Goal: Information Seeking & Learning: Understand process/instructions

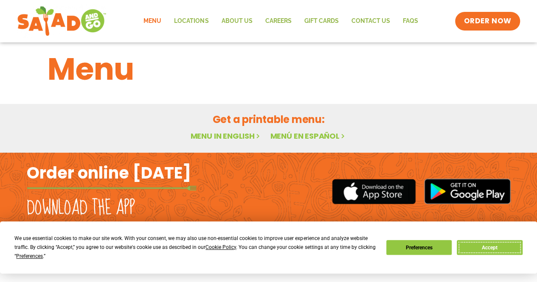
click at [494, 246] on button "Accept" at bounding box center [489, 247] width 65 height 15
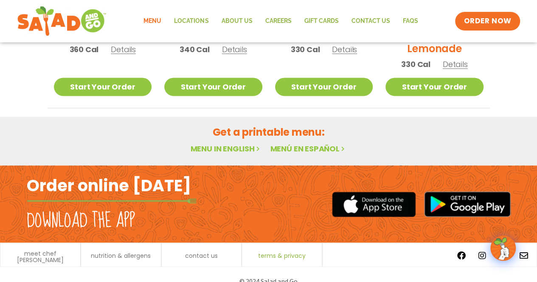
scroll to position [559, 0]
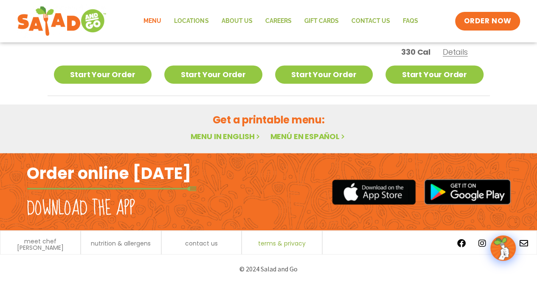
click at [280, 243] on span "terms & privacy" at bounding box center [282, 244] width 48 height 6
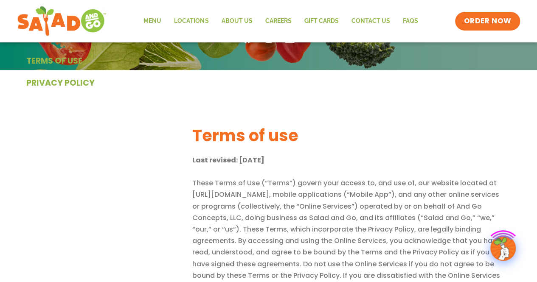
scroll to position [212, 0]
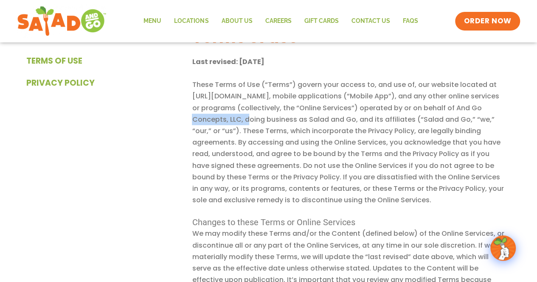
drag, startPoint x: 469, startPoint y: 109, endPoint x: 239, endPoint y: 119, distance: 231.1
click at [239, 119] on p "These Terms of Use (“Terms”) govern your access to, and use of, our website loc…" at bounding box center [349, 142] width 314 height 127
copy p "Go Concepts, LLC"
